Goal: Task Accomplishment & Management: Use online tool/utility

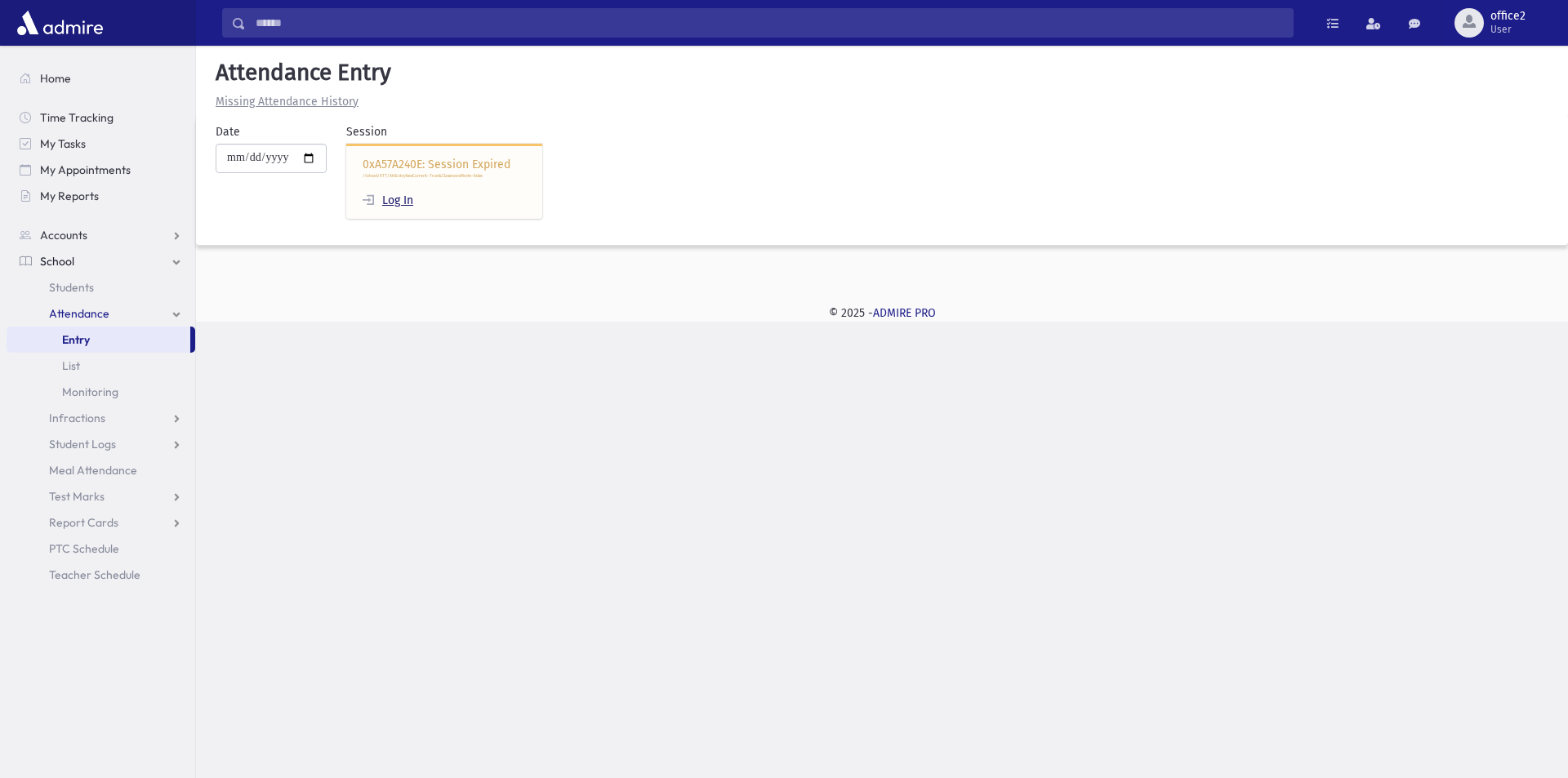
click at [403, 198] on link "Log In" at bounding box center [387, 201] width 51 height 14
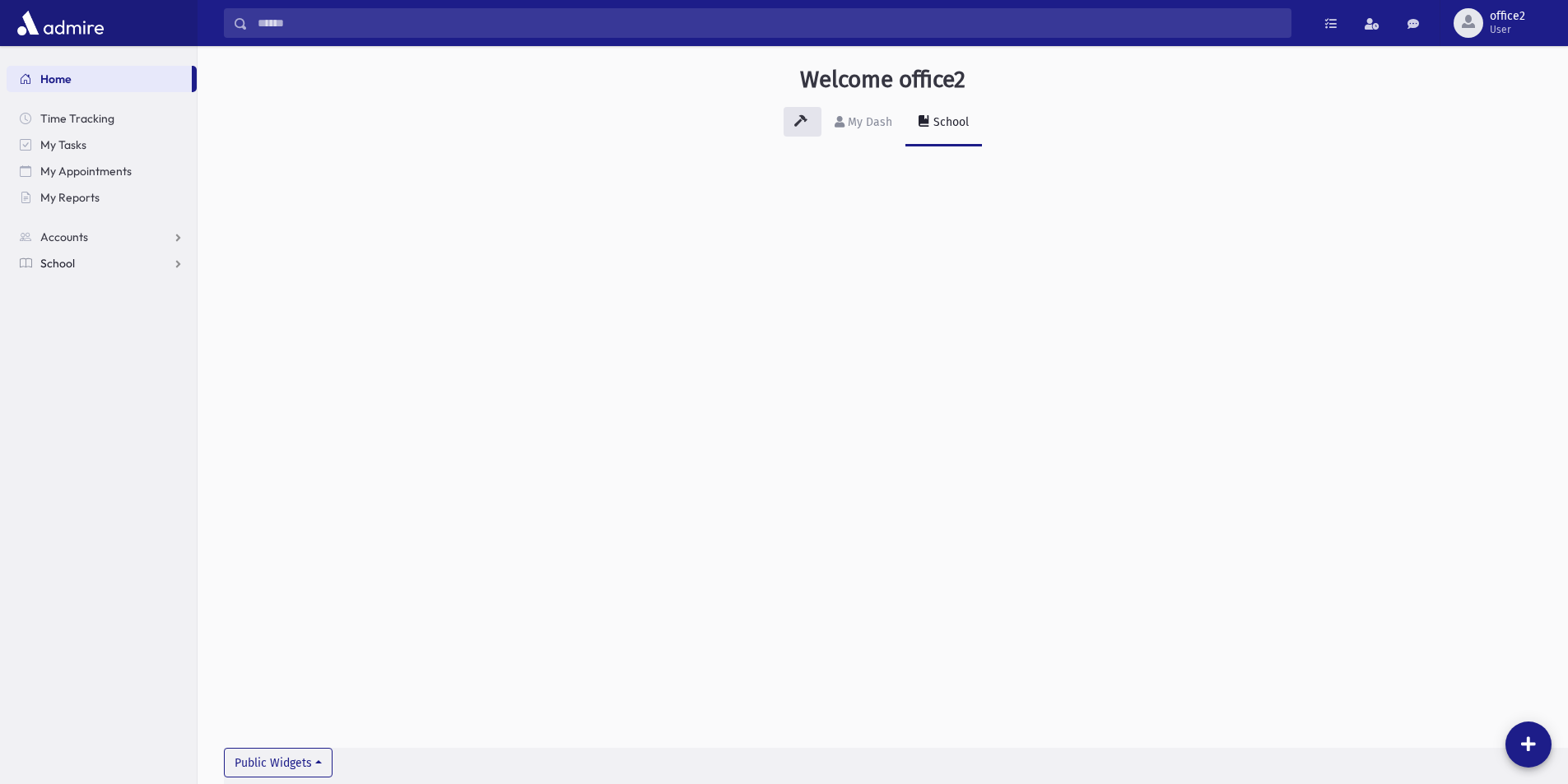
click at [128, 270] on link "School" at bounding box center [102, 263] width 190 height 26
click at [103, 321] on span "Attendance" at bounding box center [80, 315] width 61 height 15
click at [126, 356] on link "List" at bounding box center [102, 368] width 190 height 26
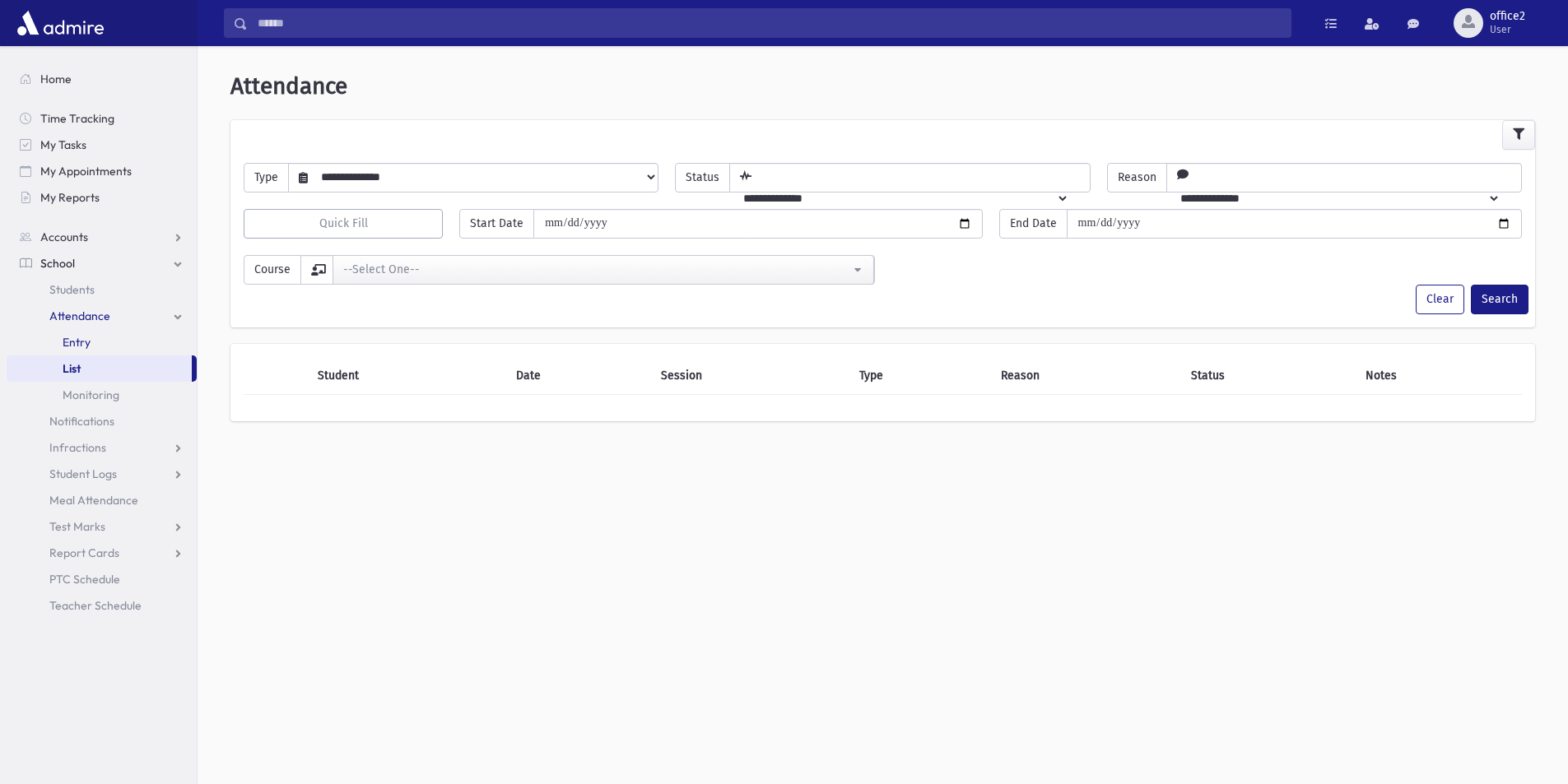
click at [133, 347] on link "Entry" at bounding box center [102, 342] width 190 height 26
